Goal: Information Seeking & Learning: Check status

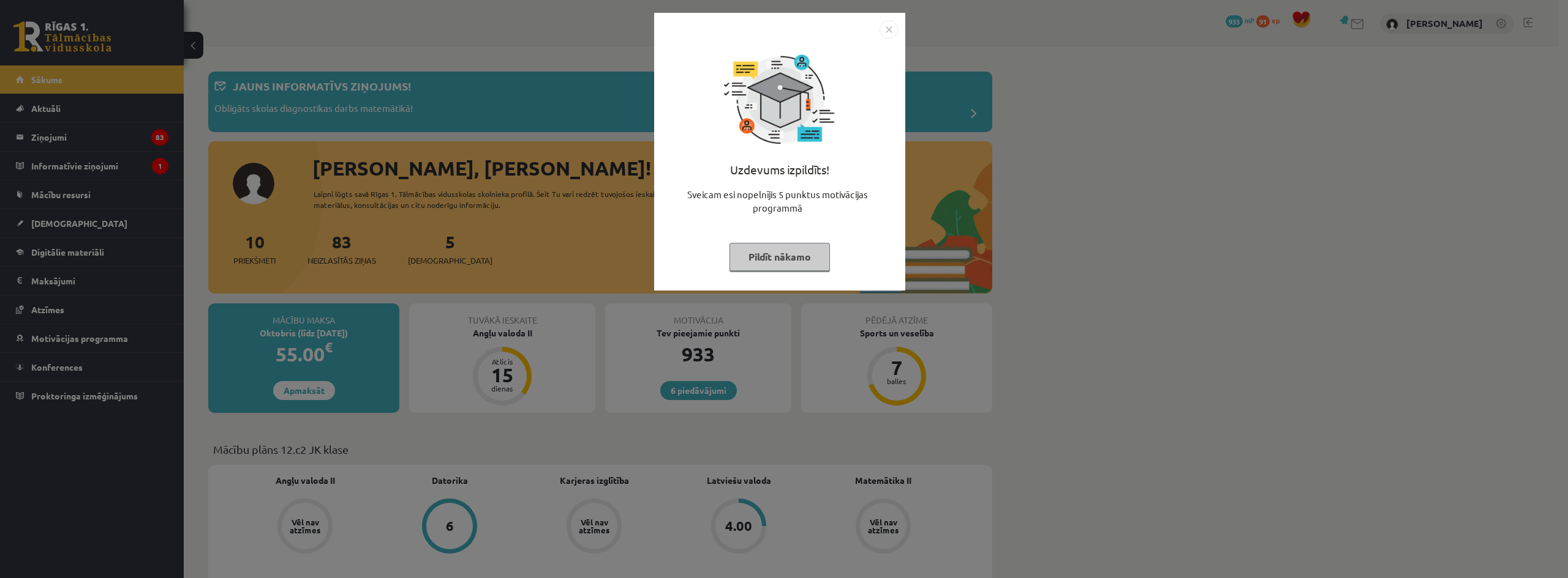
click at [879, 30] on img "Close" at bounding box center [888, 29] width 18 height 18
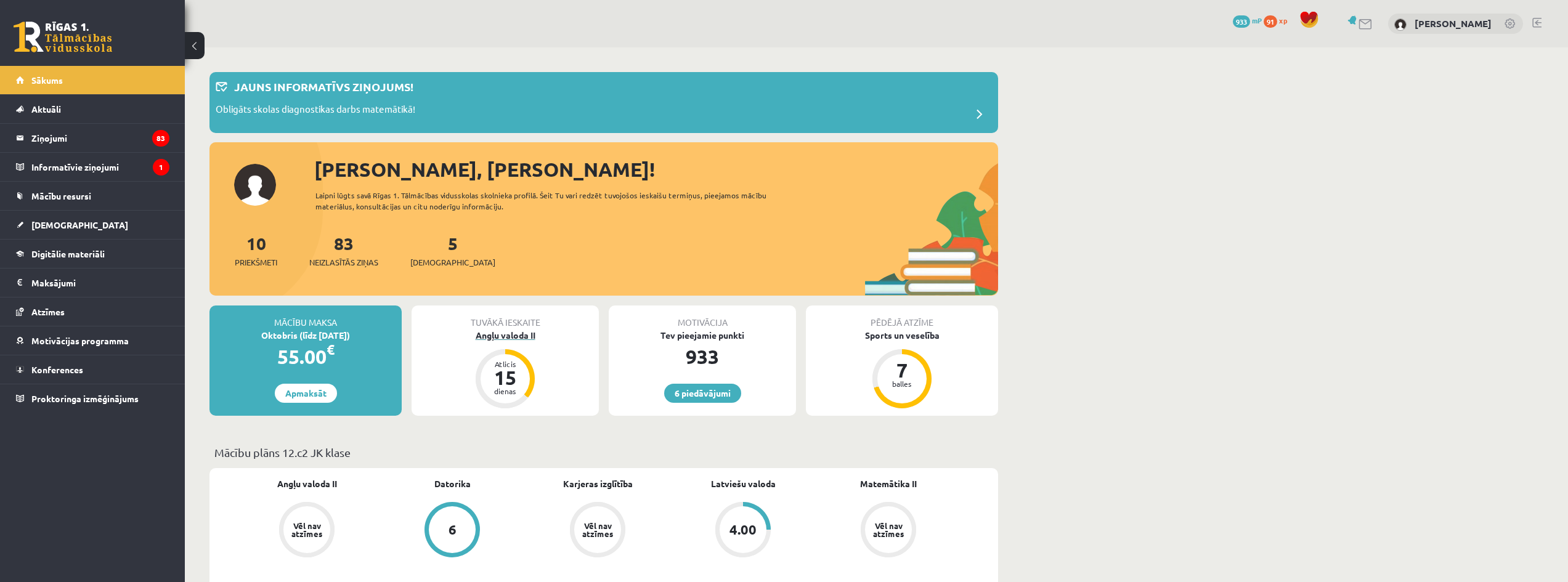
click at [516, 332] on div "Angļu valoda II" at bounding box center [505, 336] width 187 height 13
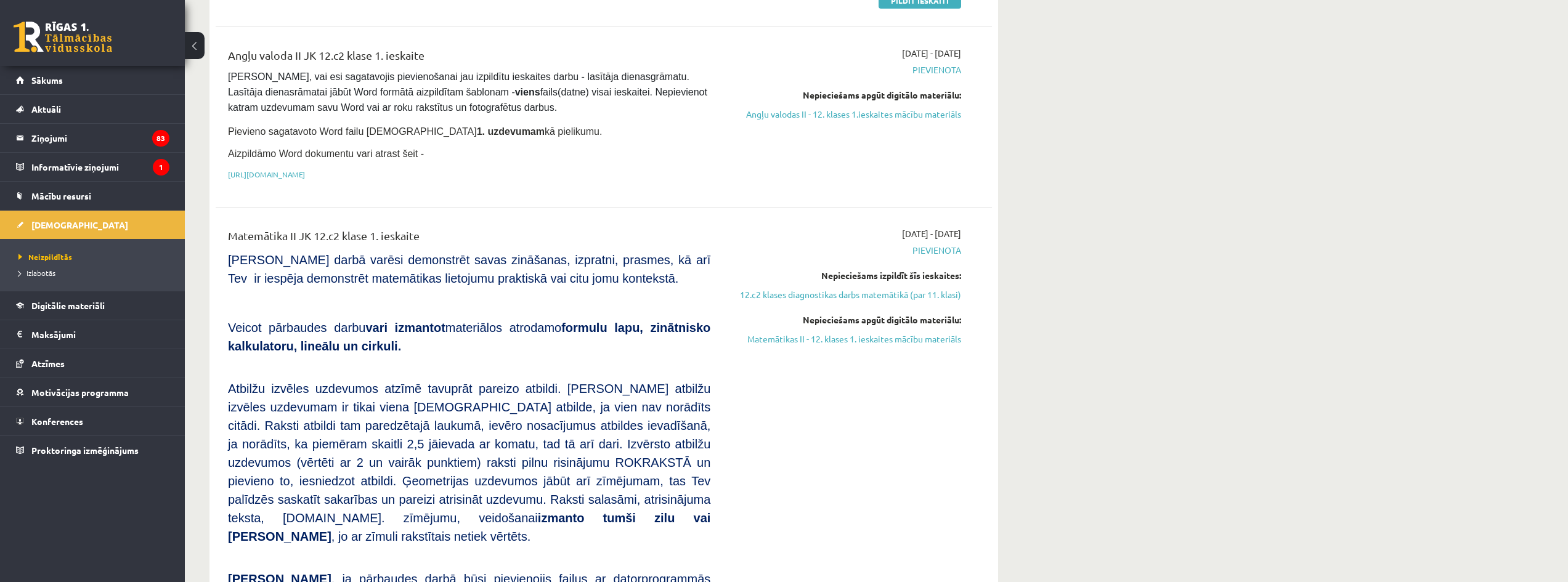
scroll to position [288, 0]
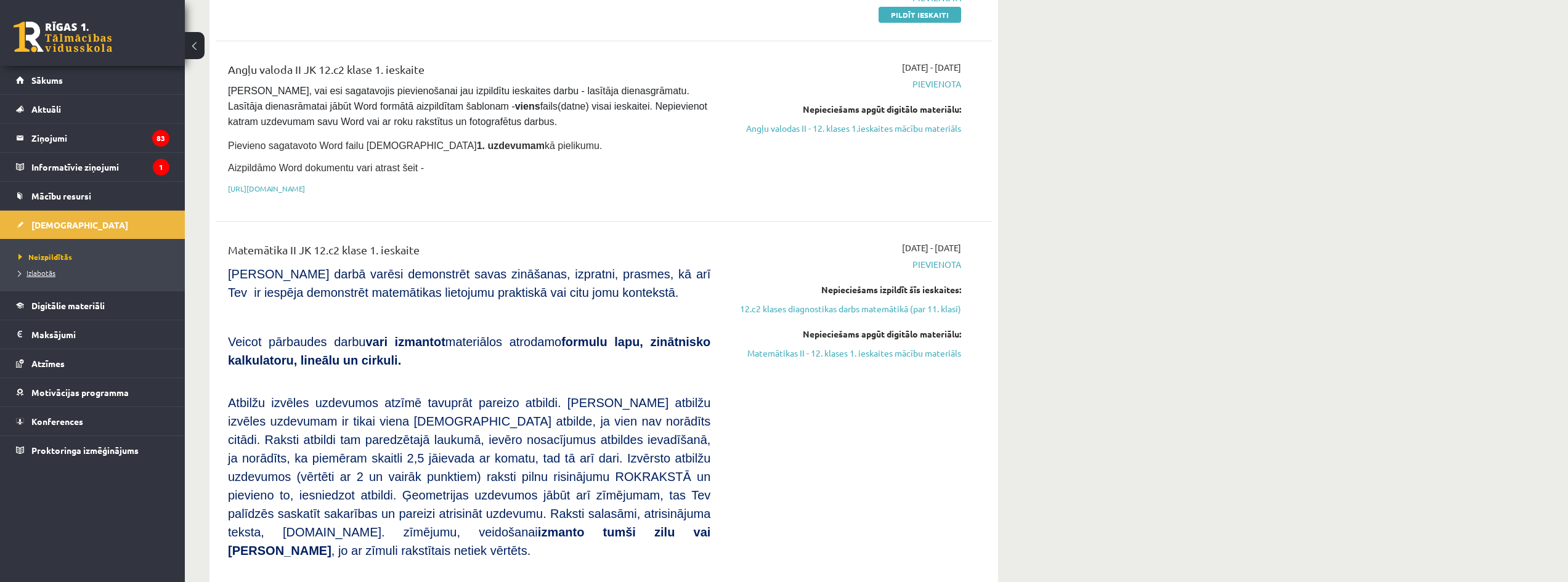
click at [28, 270] on span "Izlabotās" at bounding box center [37, 273] width 37 height 10
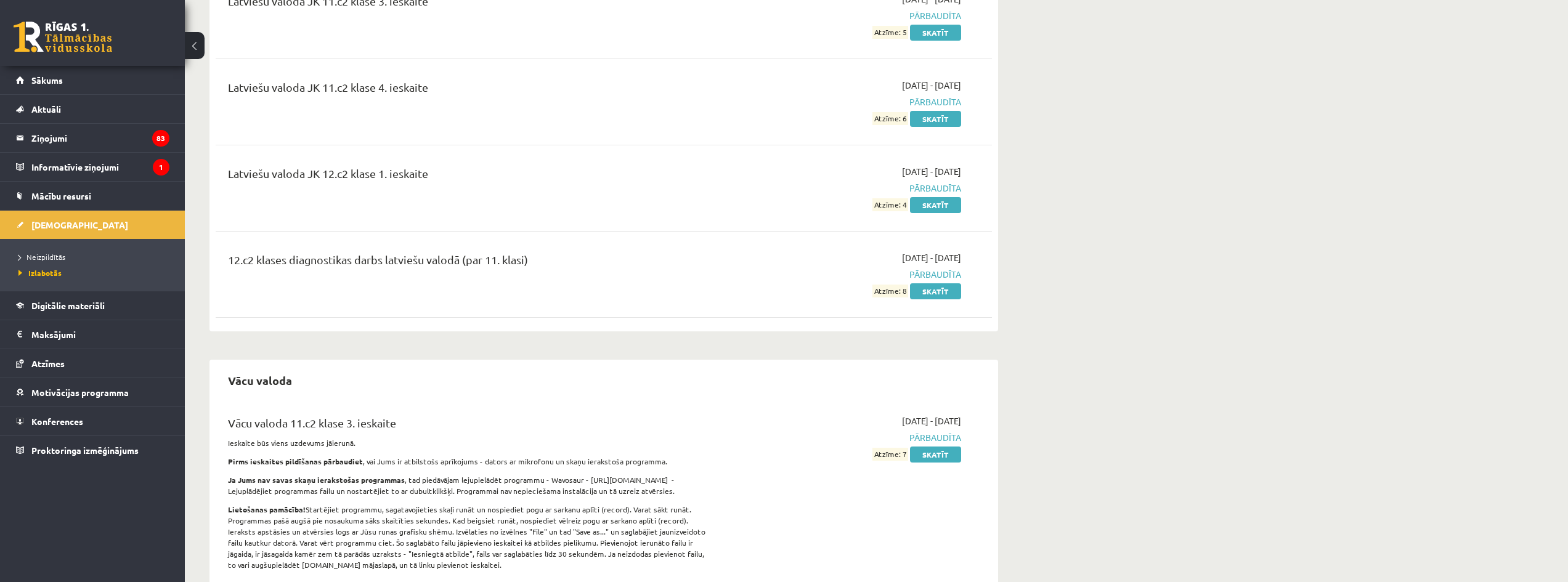
scroll to position [808, 0]
click at [940, 296] on link "Skatīt" at bounding box center [936, 295] width 51 height 16
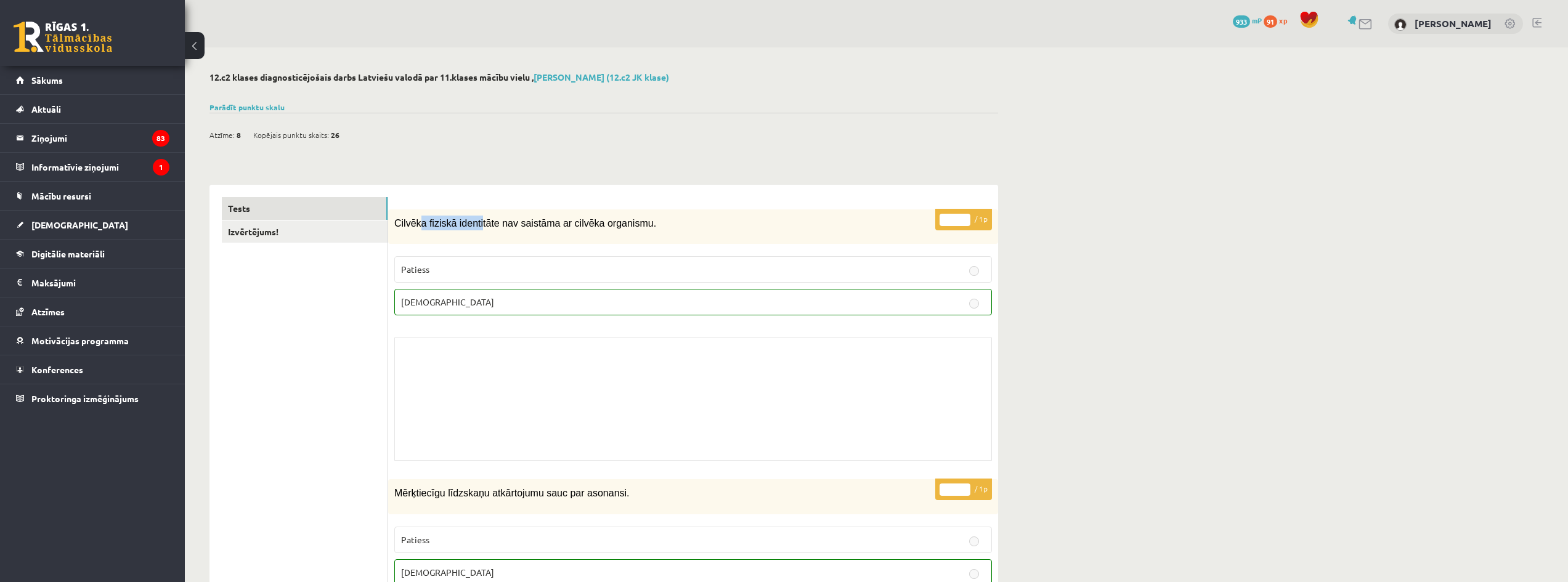
drag, startPoint x: 420, startPoint y: 224, endPoint x: 493, endPoint y: 220, distance: 73.1
click at [477, 222] on span "Cilvēka fiziskā identitāte nav saistāma ar cilvēka organismu." at bounding box center [525, 223] width 262 height 10
click at [501, 218] on span "Cilvēka fiziskā identitāte nav saistāma ar cilvēka organismu." at bounding box center [525, 223] width 262 height 10
click at [272, 236] on link "Izvērtējums!" at bounding box center [304, 232] width 166 height 23
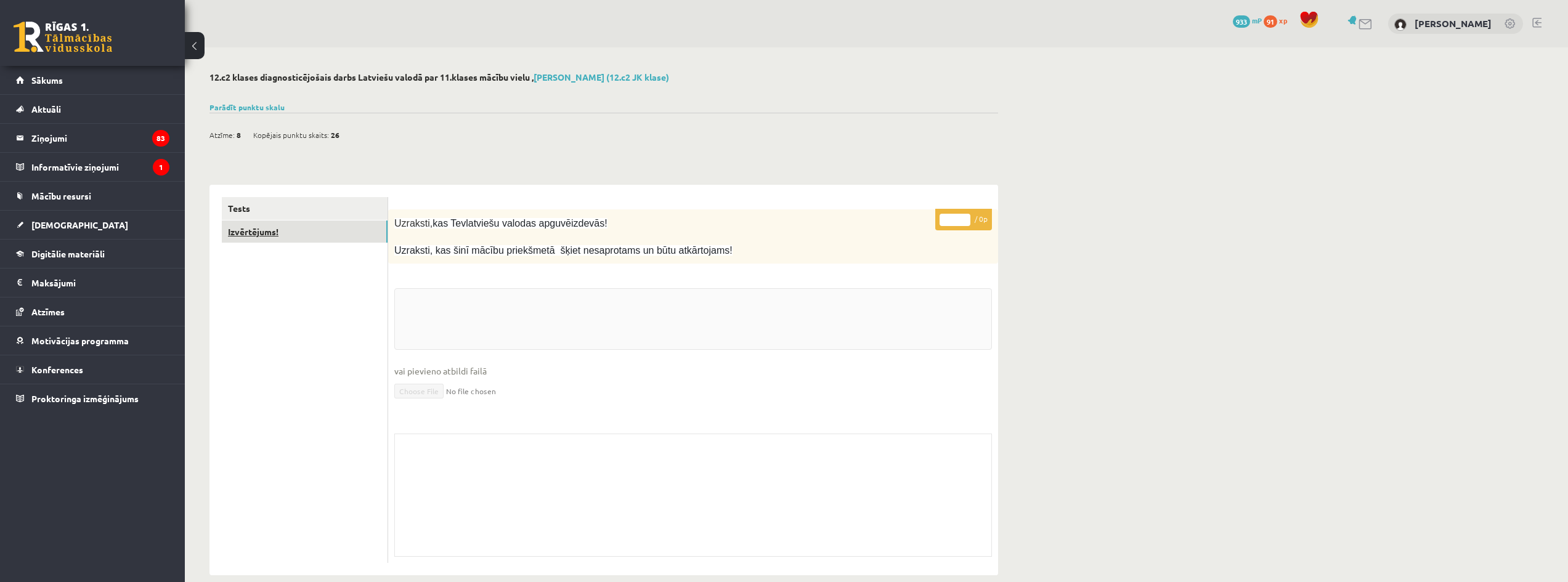
click at [300, 233] on link "Izvērtējums!" at bounding box center [304, 232] width 166 height 23
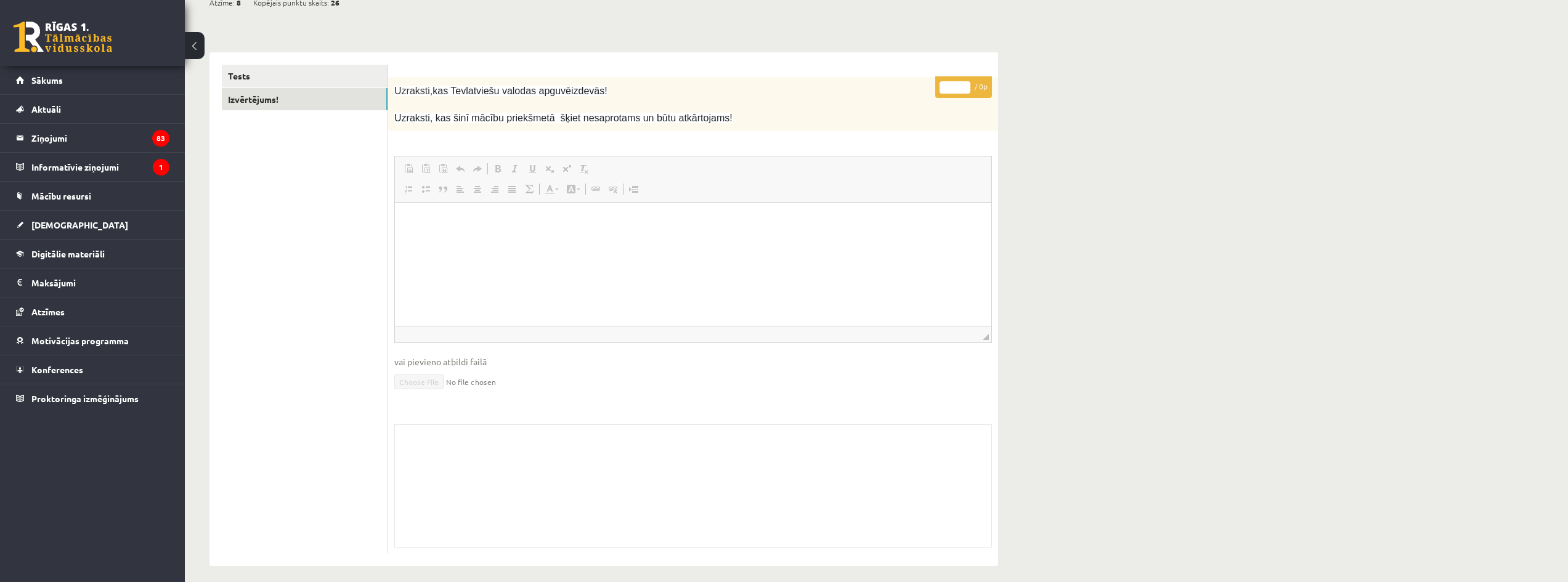
scroll to position [140, 0]
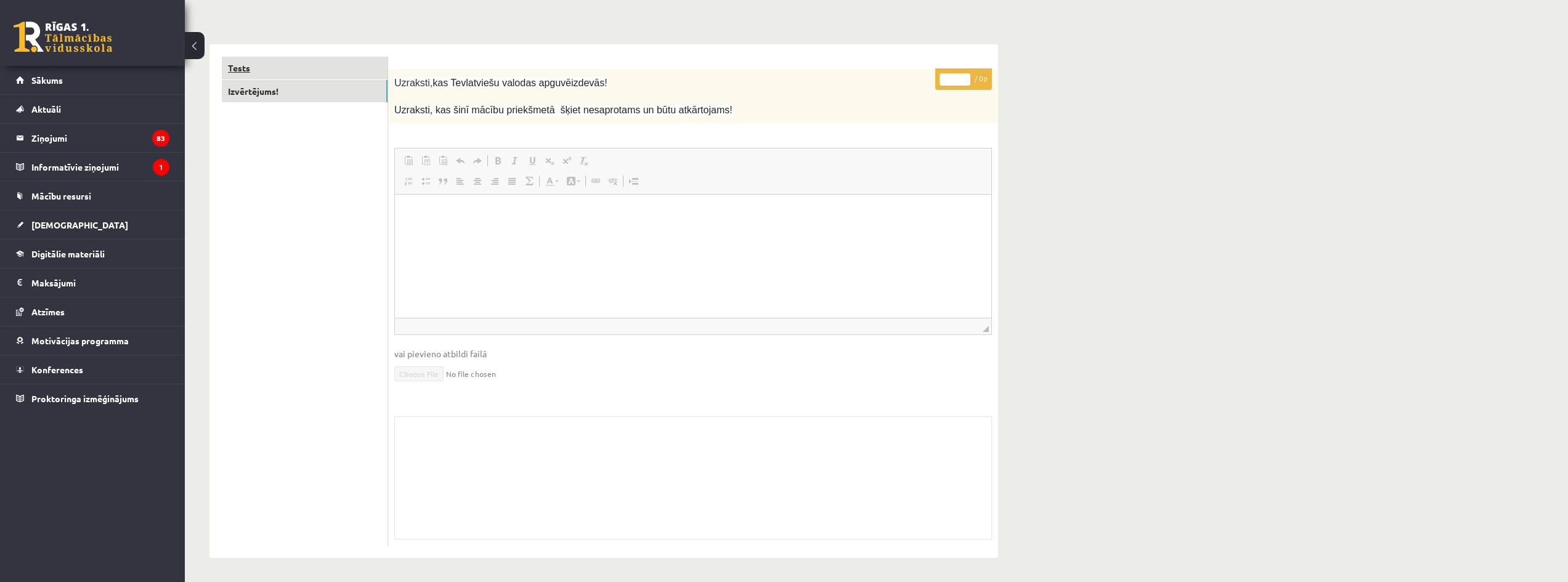
click at [324, 63] on link "Tests" at bounding box center [304, 68] width 166 height 23
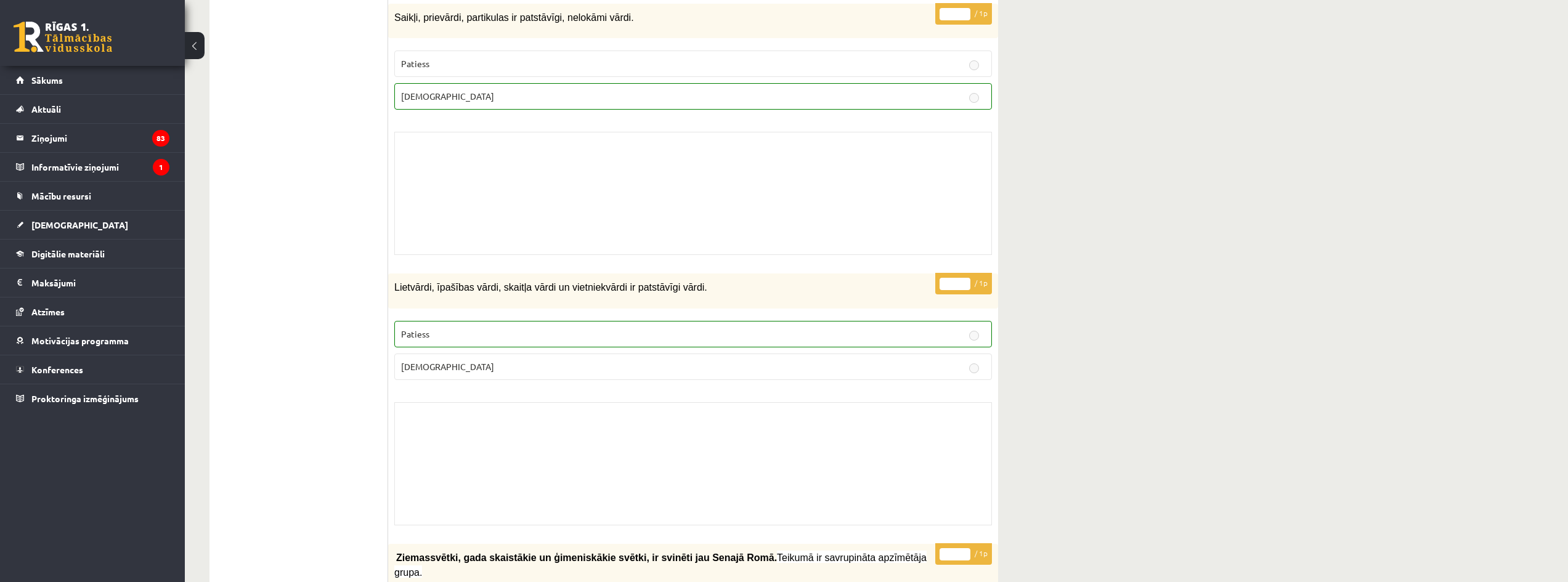
scroll to position [3448, 0]
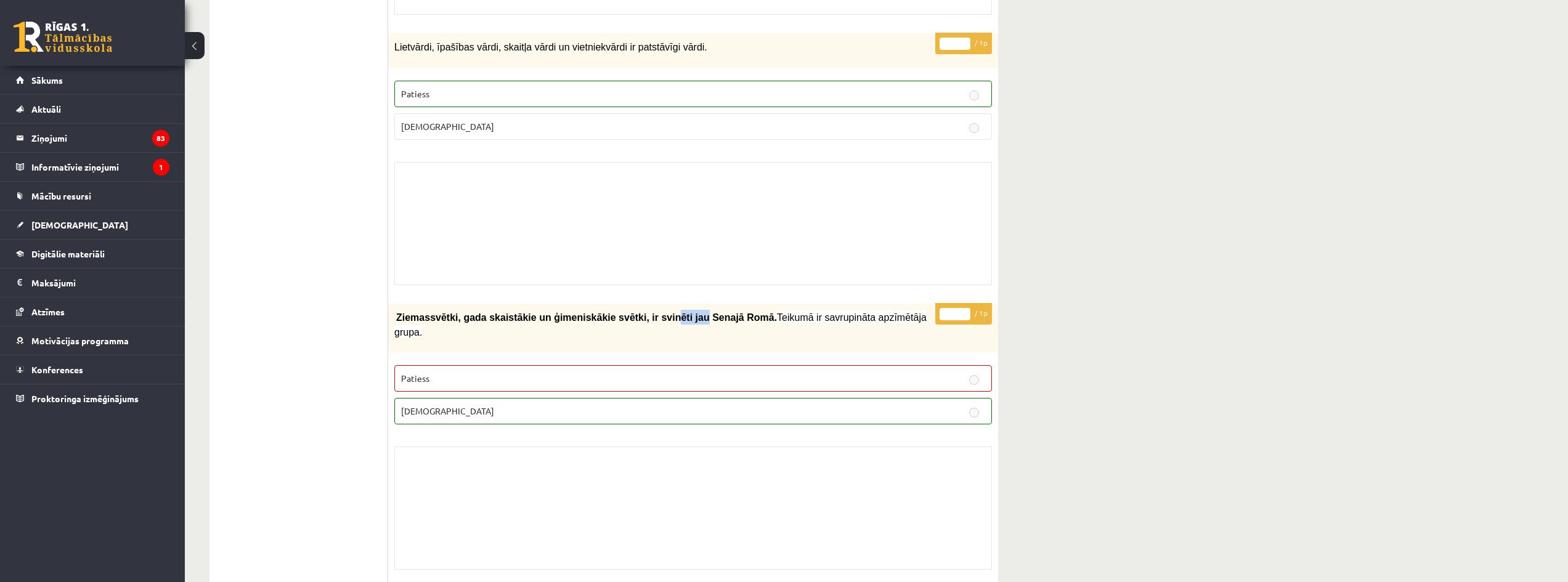
drag, startPoint x: 640, startPoint y: 293, endPoint x: 662, endPoint y: 293, distance: 22.0
click at [662, 312] on span "Ziemassvētki, gada skaistākie un ģimeniskākie svētki, ir svinēti jau Sena…" at bounding box center [586, 317] width 381 height 10
click at [667, 312] on span "Ziemassvētki, gada skaistākie un ģimeniskākie svētki, ir svinēti jau Sena…" at bounding box center [586, 317] width 381 height 10
drag, startPoint x: 704, startPoint y: 295, endPoint x: 644, endPoint y: 293, distance: 60.0
click at [644, 312] on span "Ziemassvētki, gada skaistākie un ģimeniskākie svētki, ir svinēti jau Sena…" at bounding box center [586, 317] width 381 height 10
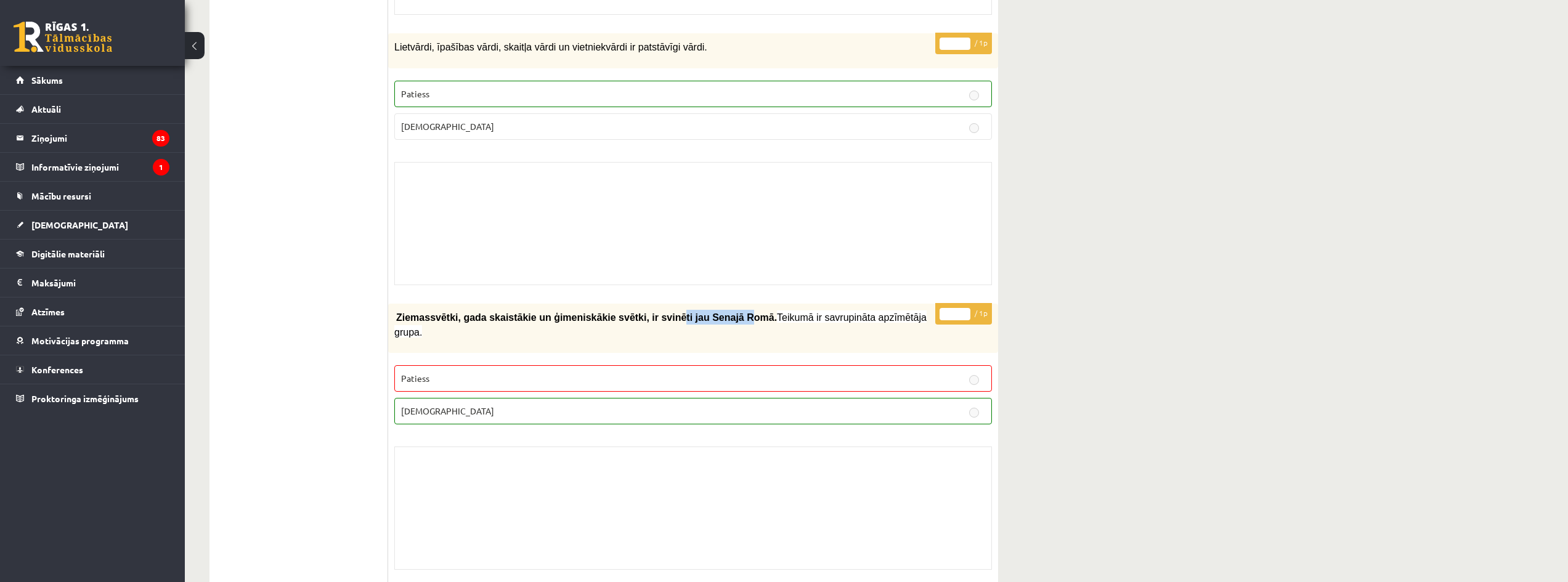
click at [655, 312] on span "Ziemassvētki, gada skaistākie un ģimeniskākie svētki, ir svinēti jau Sena…" at bounding box center [586, 317] width 381 height 10
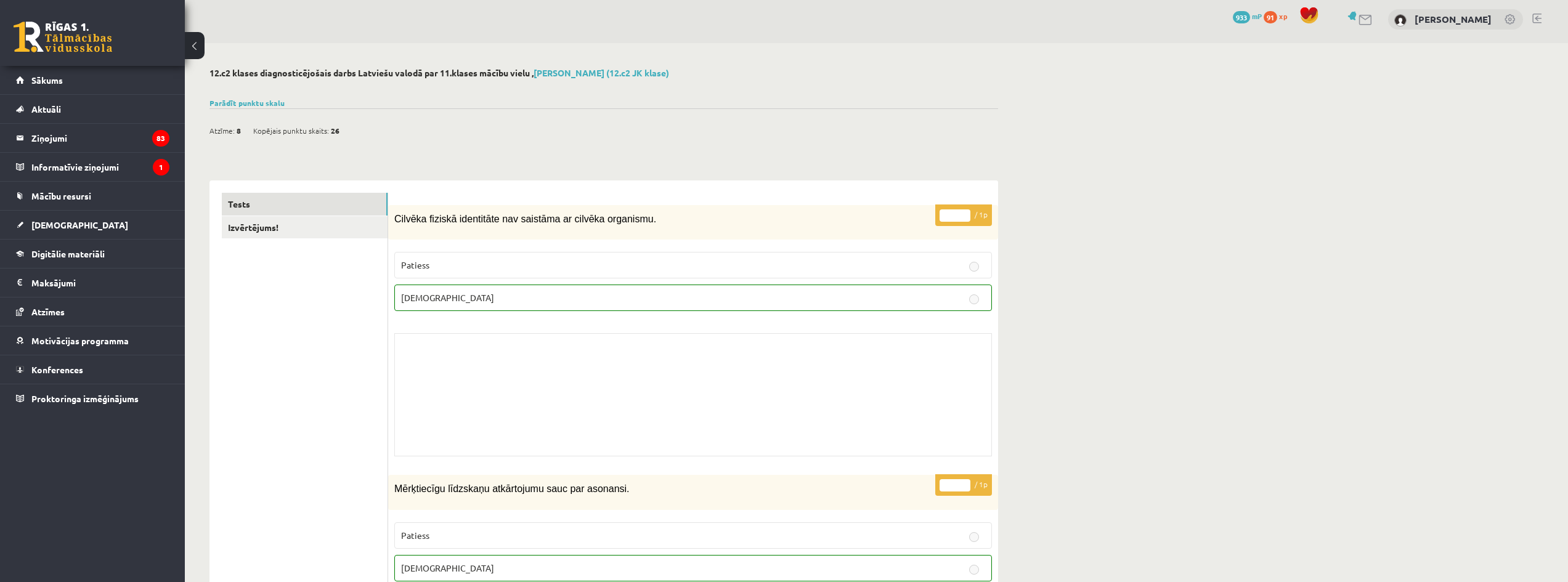
scroll to position [0, 0]
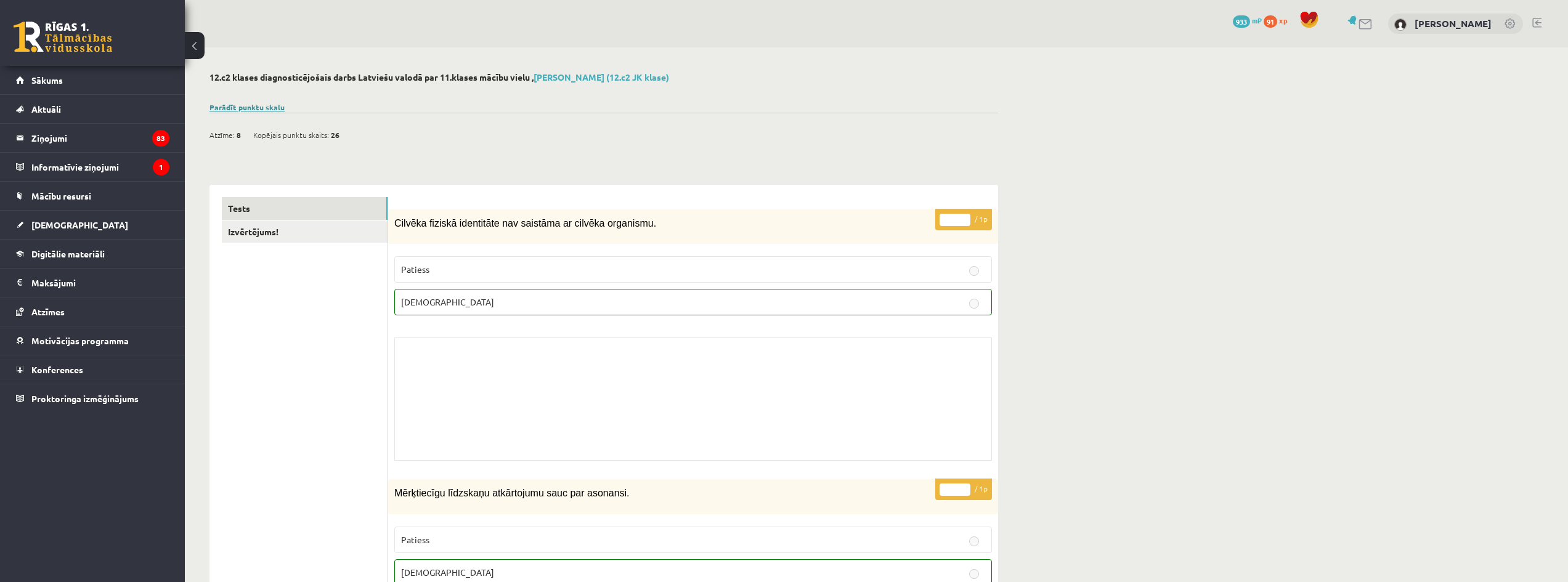
click at [242, 104] on link "Parādīt punktu skalu" at bounding box center [247, 107] width 75 height 10
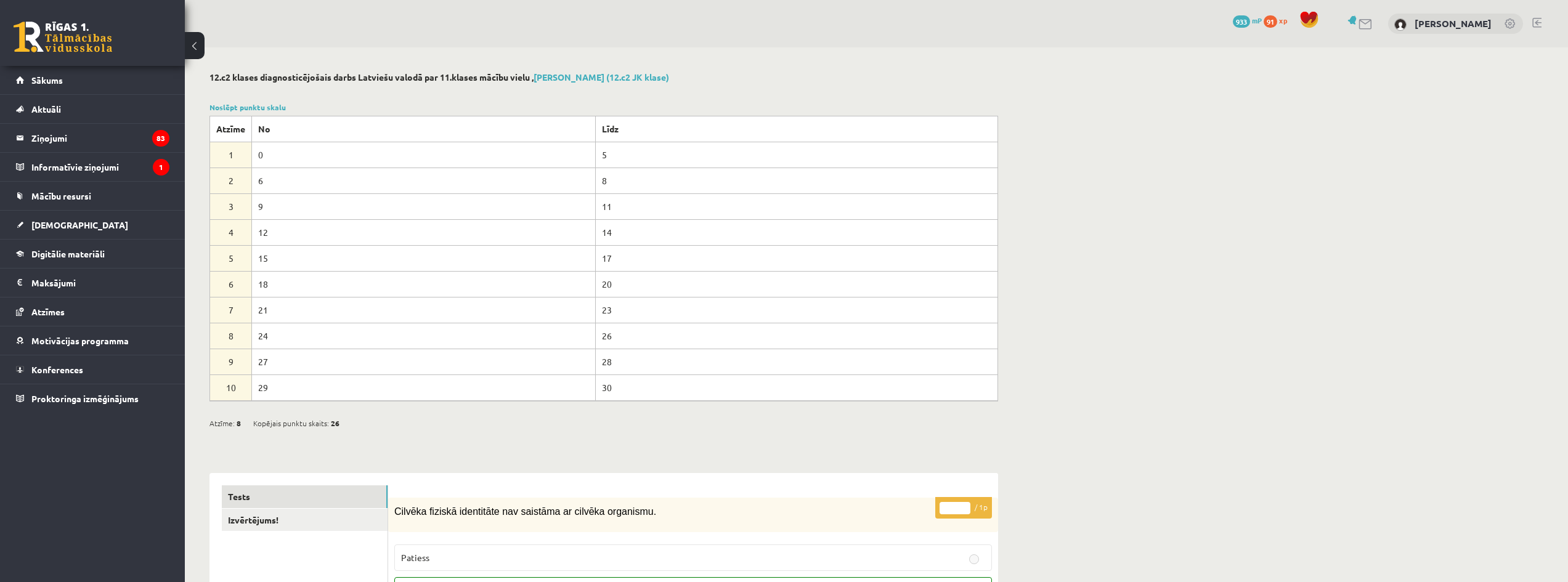
drag, startPoint x: 221, startPoint y: 336, endPoint x: 229, endPoint y: 336, distance: 8.0
click at [229, 336] on td "8" at bounding box center [230, 336] width 42 height 26
click at [235, 335] on td "8" at bounding box center [230, 336] width 42 height 26
click at [268, 107] on link "Noslēpt punktu skalu" at bounding box center [248, 107] width 77 height 10
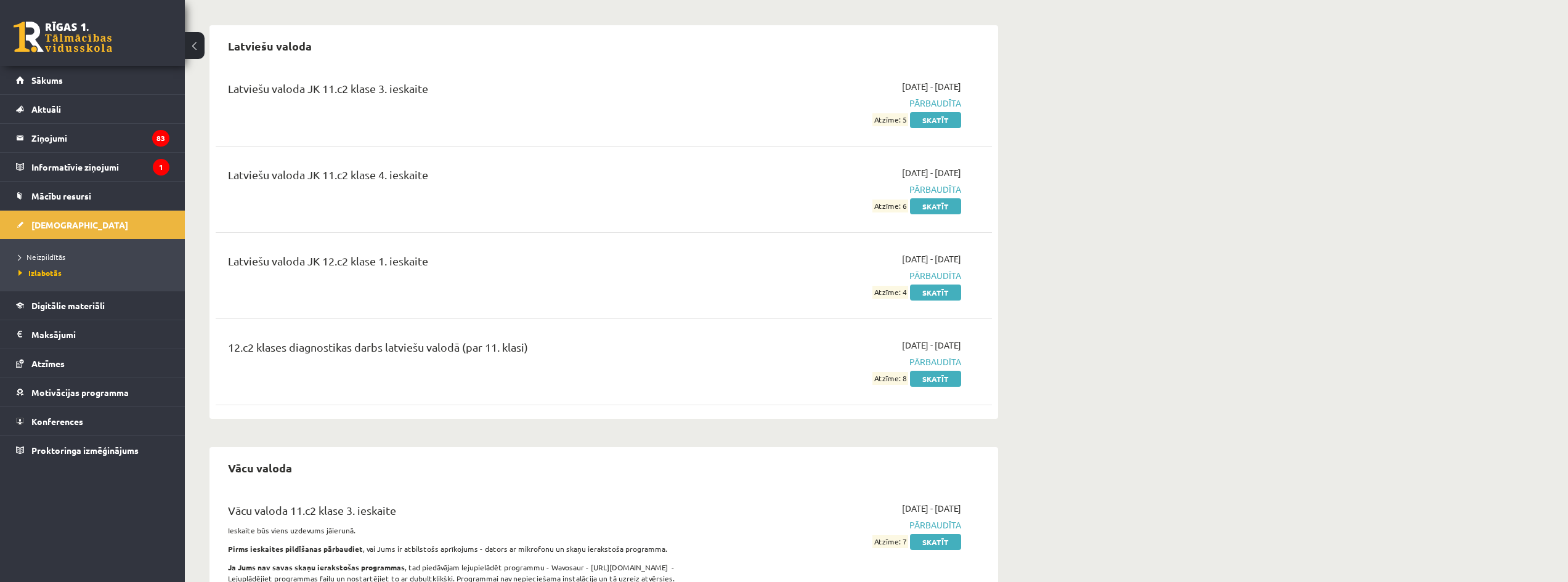
scroll to position [719, 0]
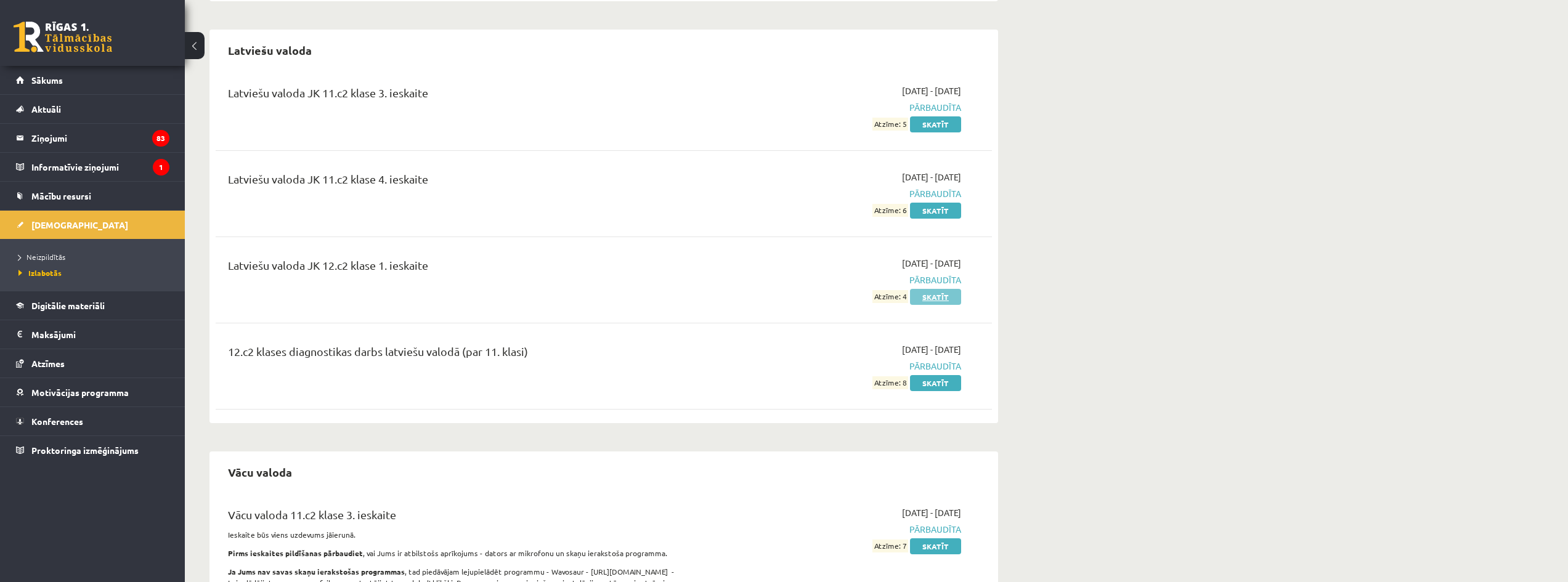
click at [947, 295] on link "Skatīt" at bounding box center [936, 297] width 51 height 16
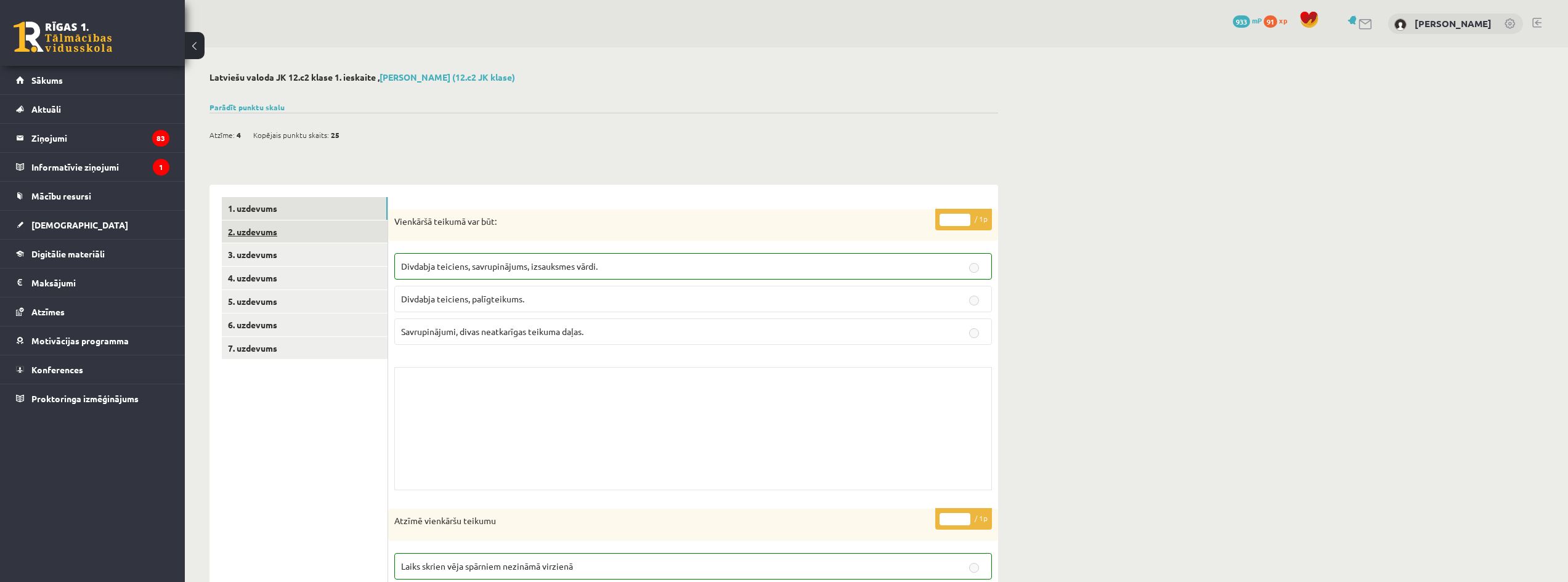
click at [356, 236] on link "2. uzdevums" at bounding box center [304, 232] width 166 height 23
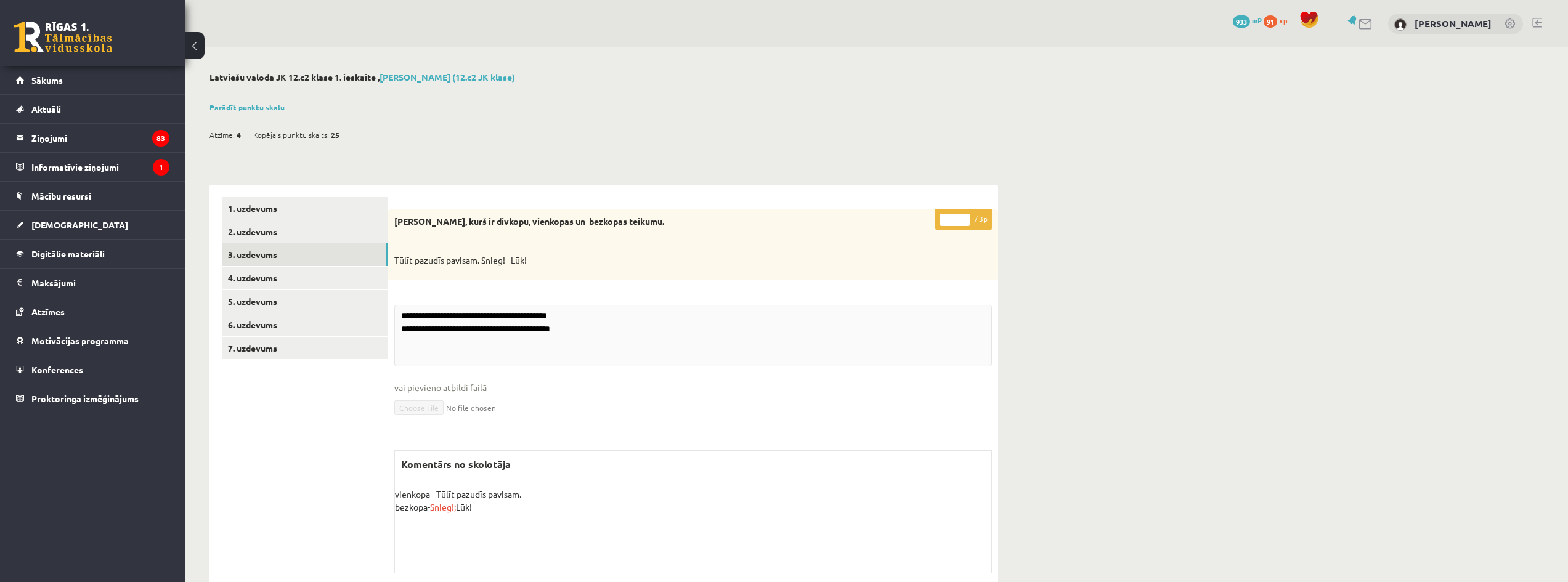
click at [358, 257] on link "3. uzdevums" at bounding box center [304, 254] width 166 height 23
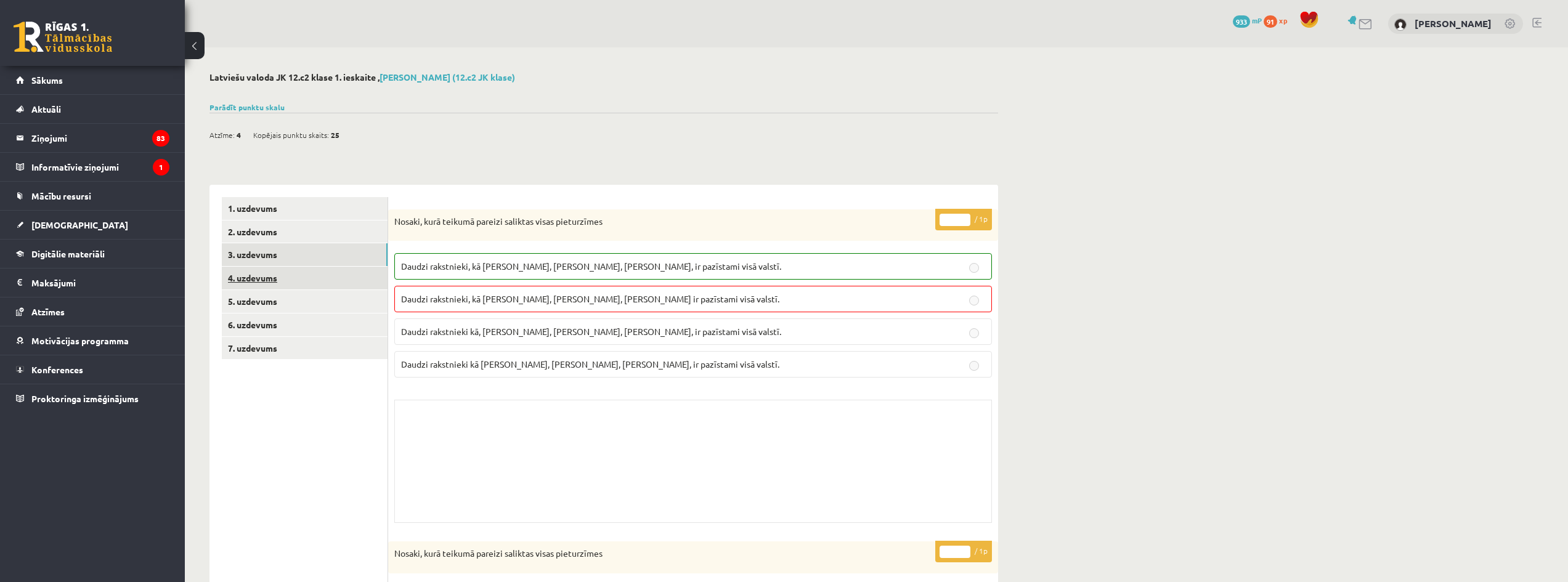
click at [354, 276] on link "4. uzdevums" at bounding box center [304, 278] width 166 height 23
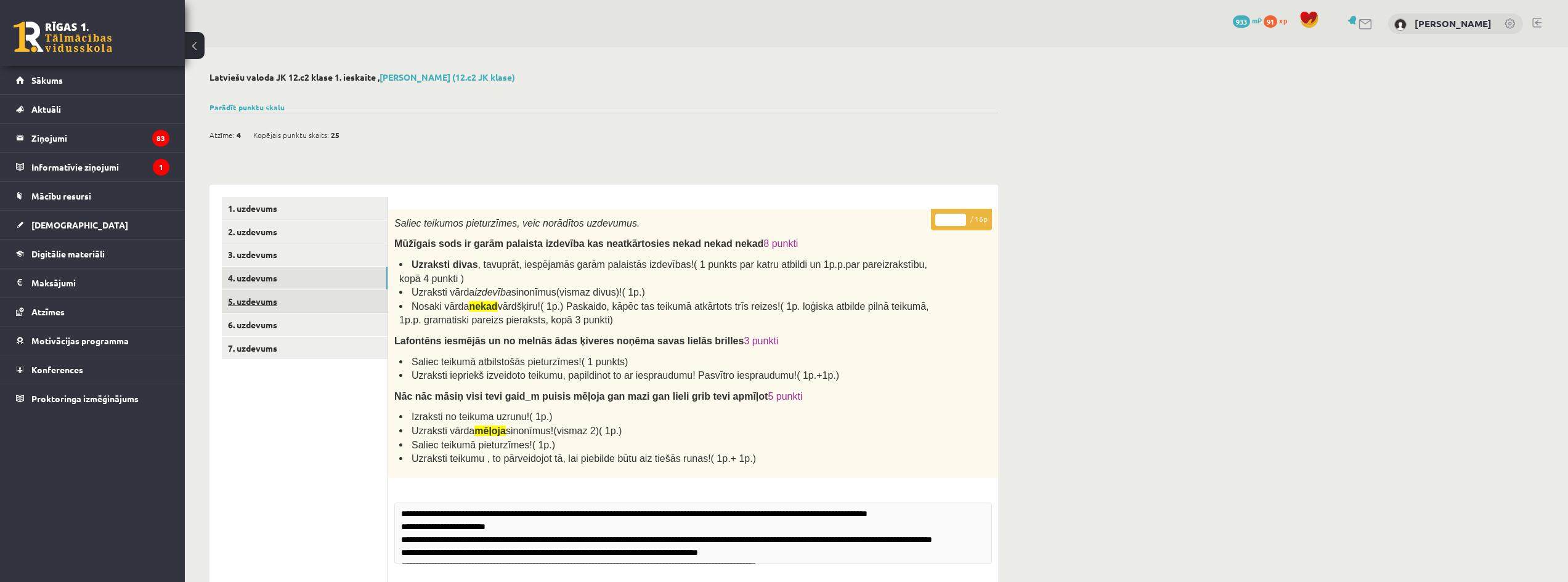
click at [349, 298] on link "5. uzdevums" at bounding box center [304, 301] width 166 height 23
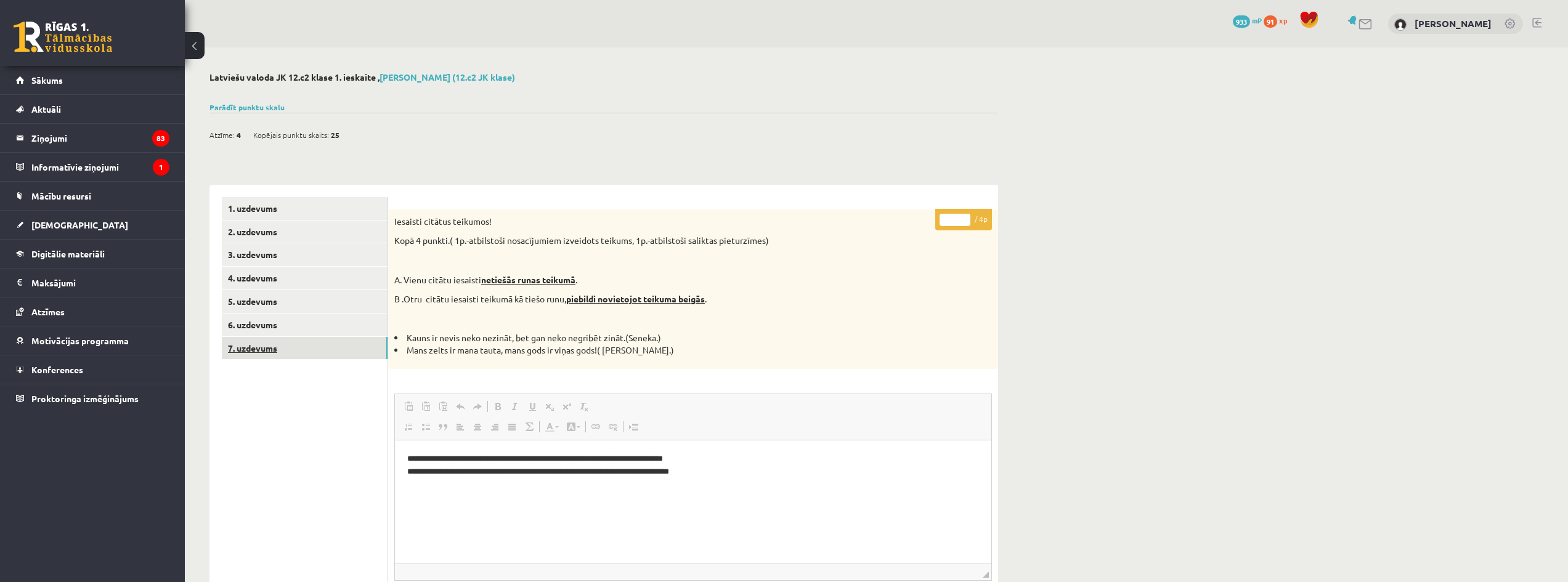
click at [314, 347] on link "7. uzdevums" at bounding box center [304, 348] width 166 height 23
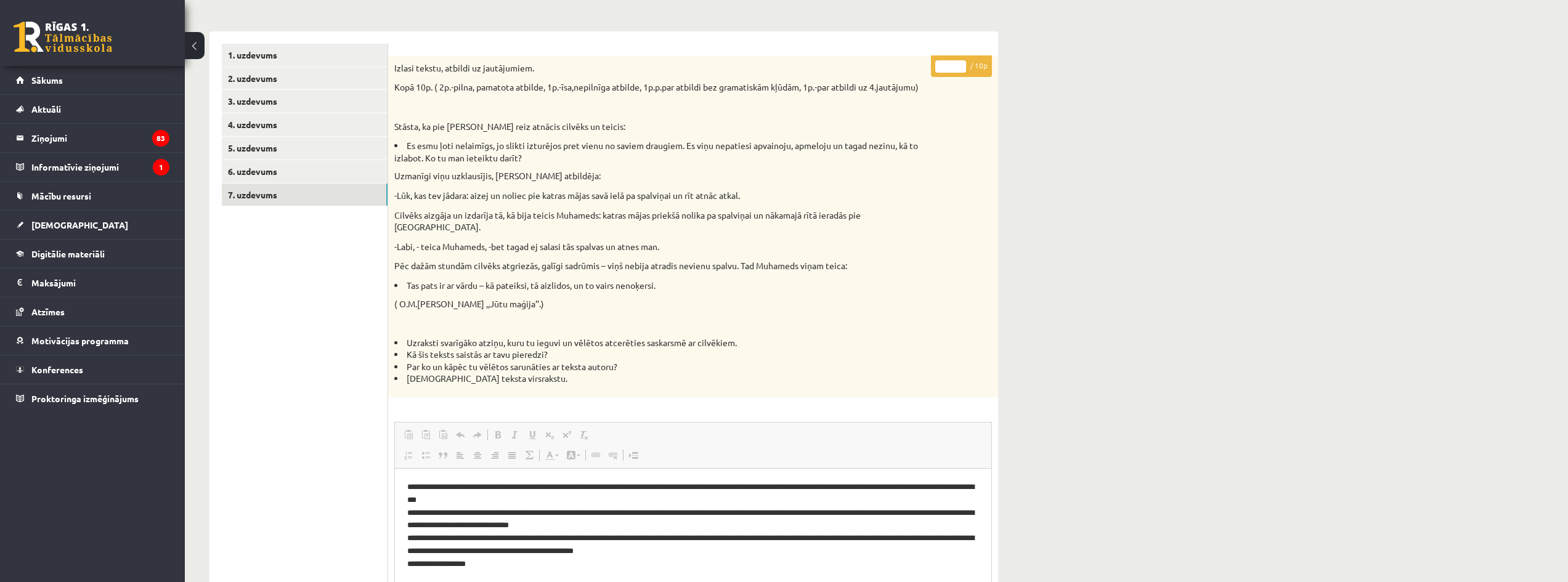
scroll to position [151, 0]
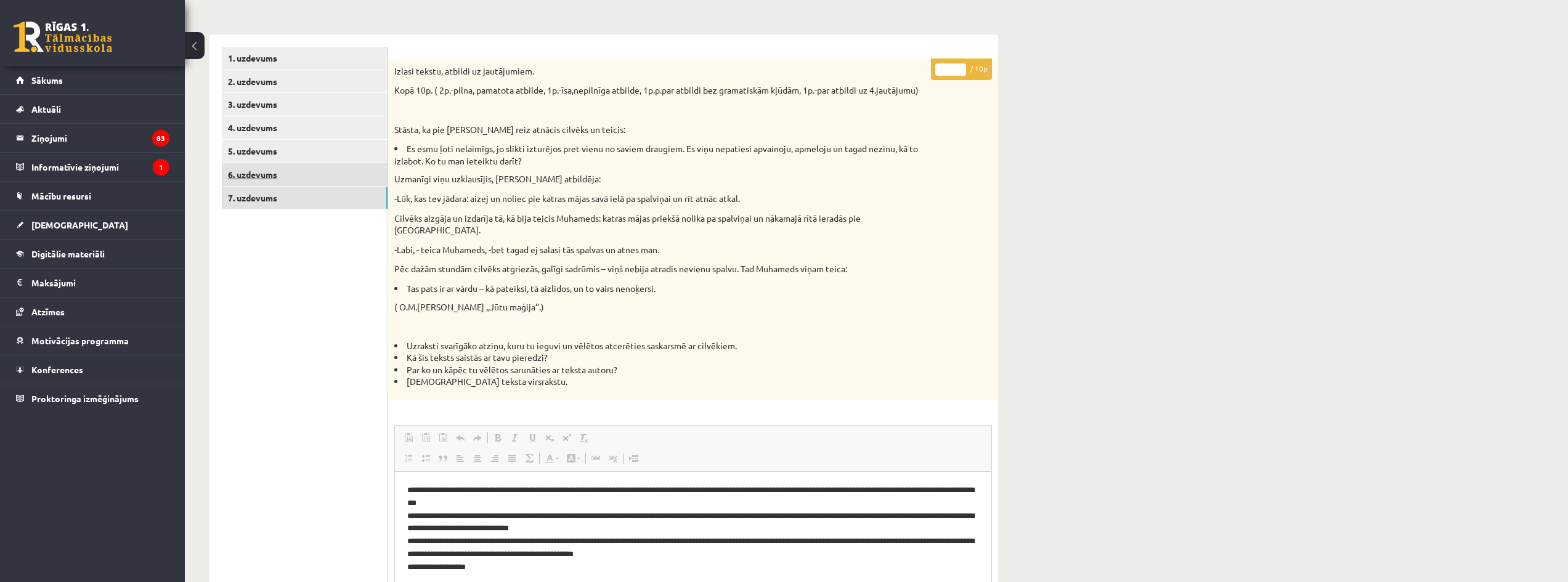
click at [318, 175] on link "6. uzdevums" at bounding box center [304, 174] width 166 height 23
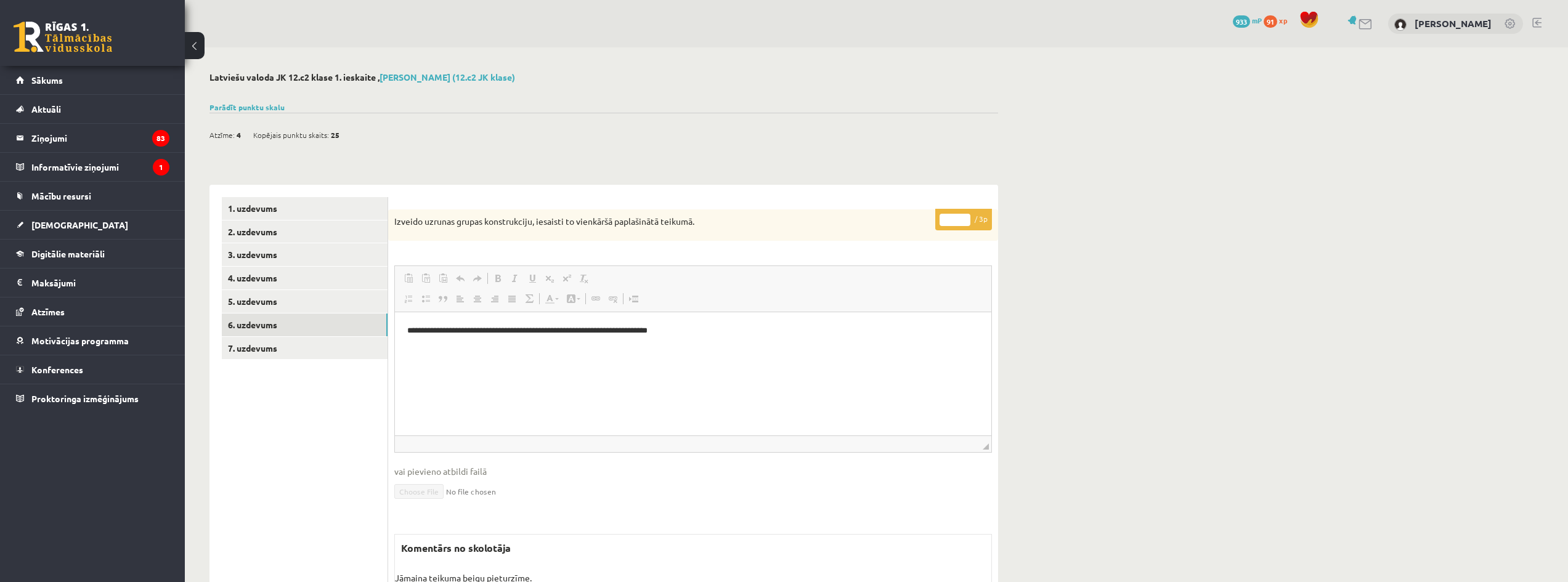
scroll to position [0, 0]
